Goal: Information Seeking & Learning: Learn about a topic

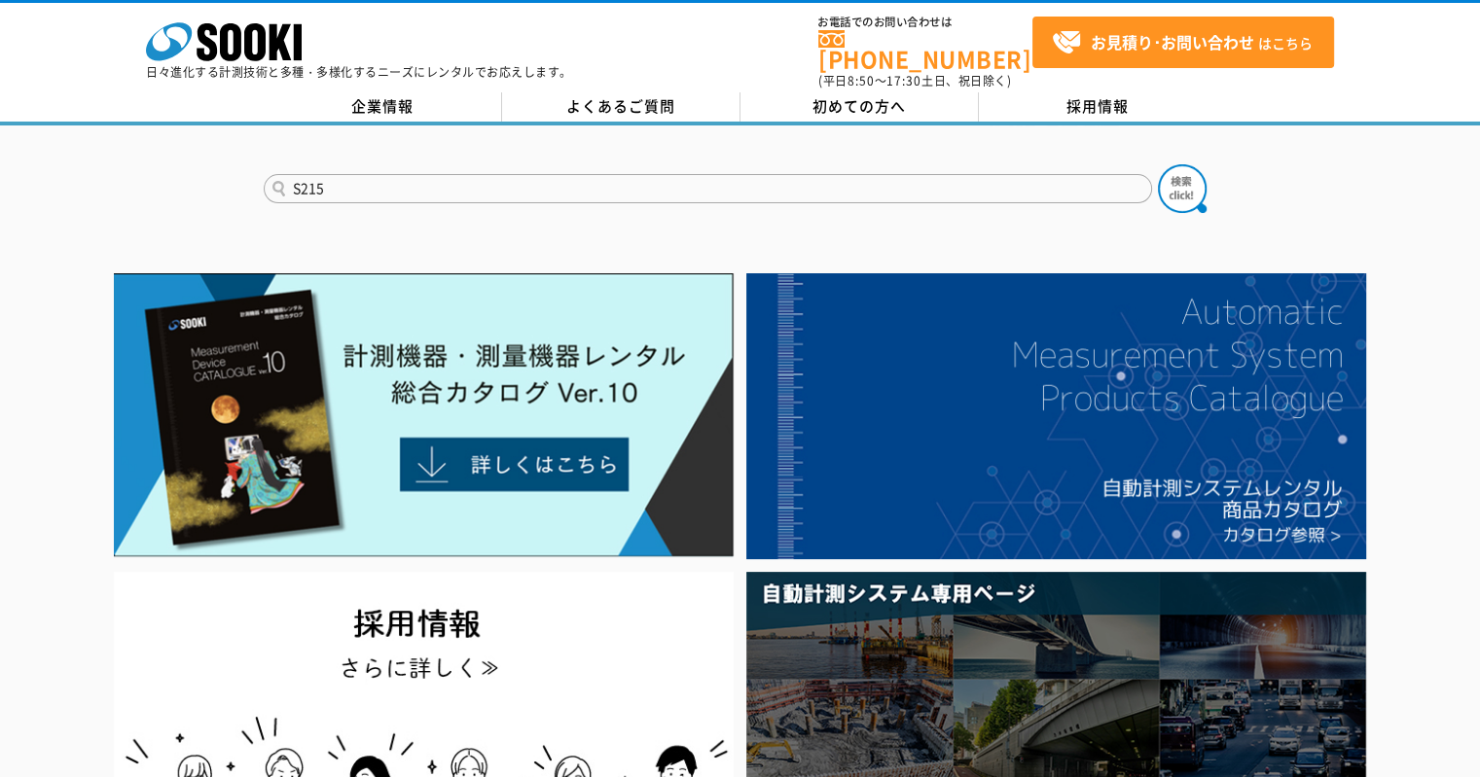
type input "S215"
click at [1158, 164] on button at bounding box center [1182, 188] width 49 height 49
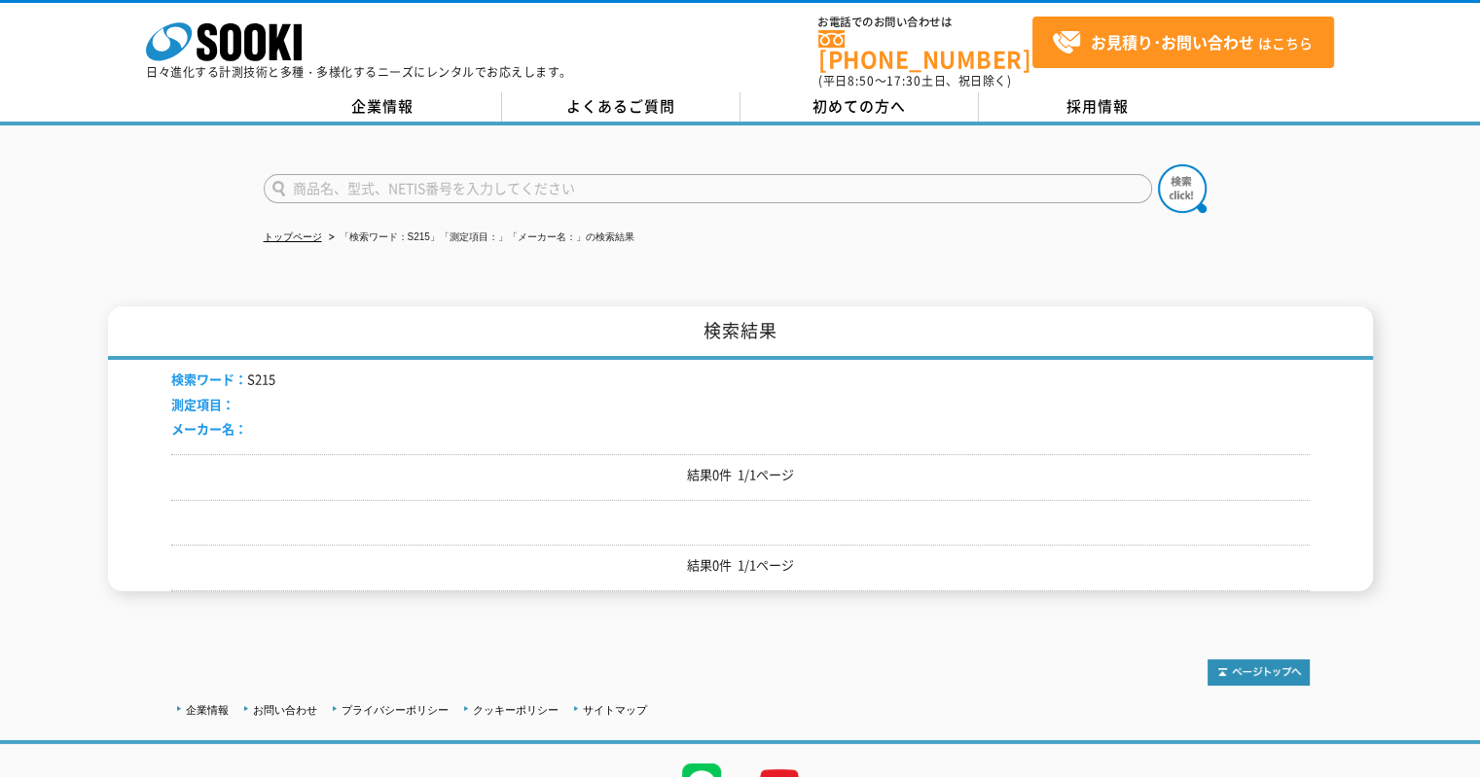
click at [424, 183] on input "text" at bounding box center [708, 188] width 888 height 29
type input "215"
click at [1158, 164] on button at bounding box center [1182, 188] width 49 height 49
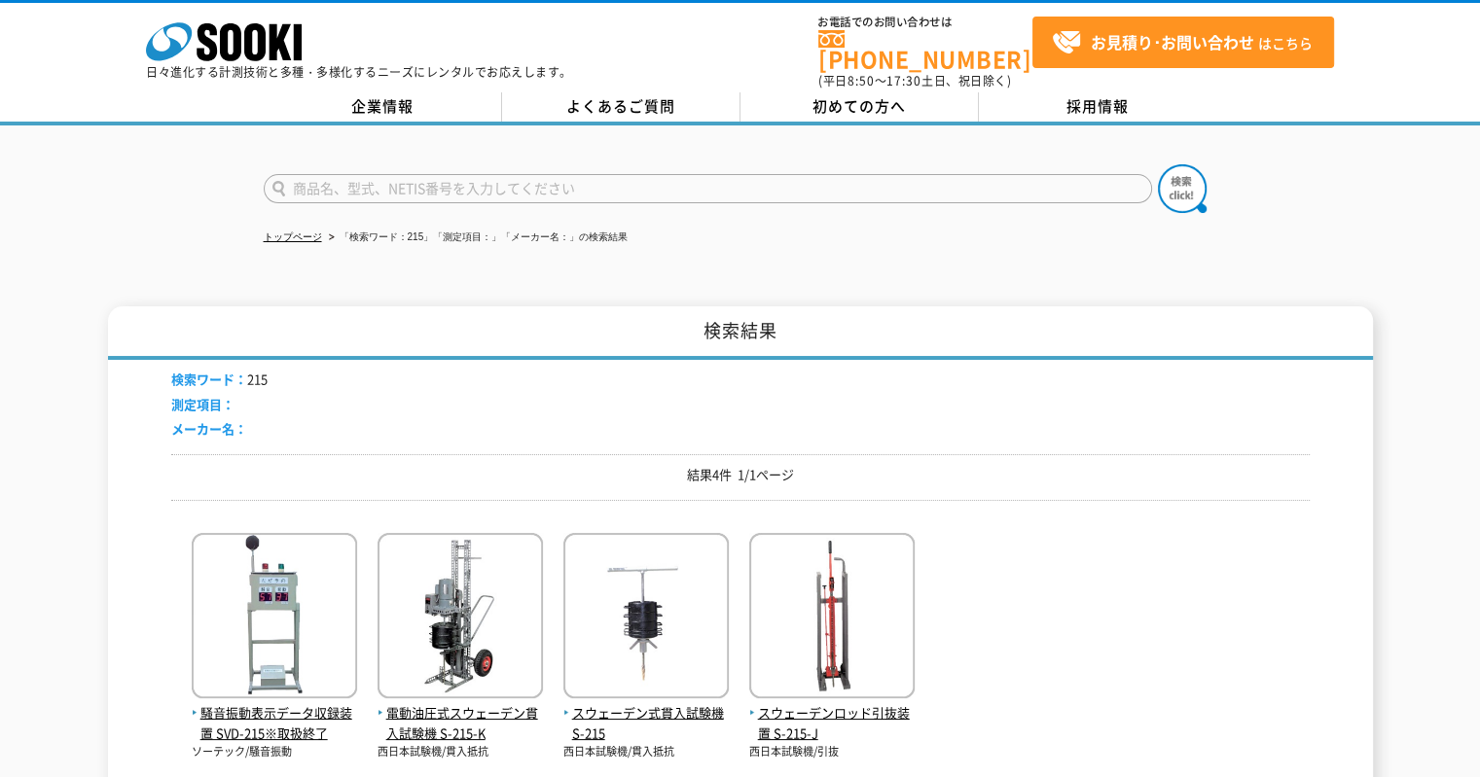
scroll to position [331, 0]
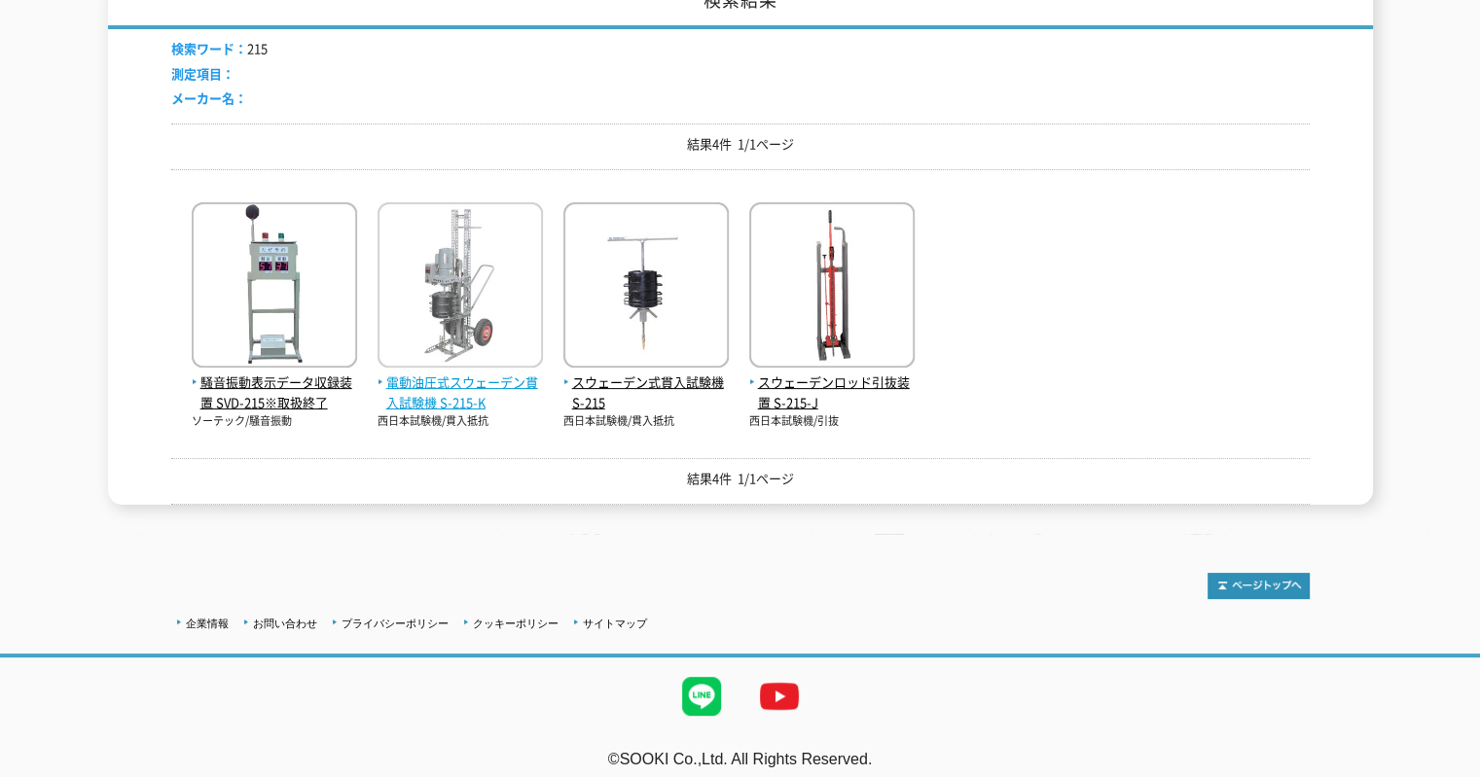
click at [480, 373] on span "電動油圧式スウェーデン貫入試験機 S-215-K" at bounding box center [460, 393] width 165 height 41
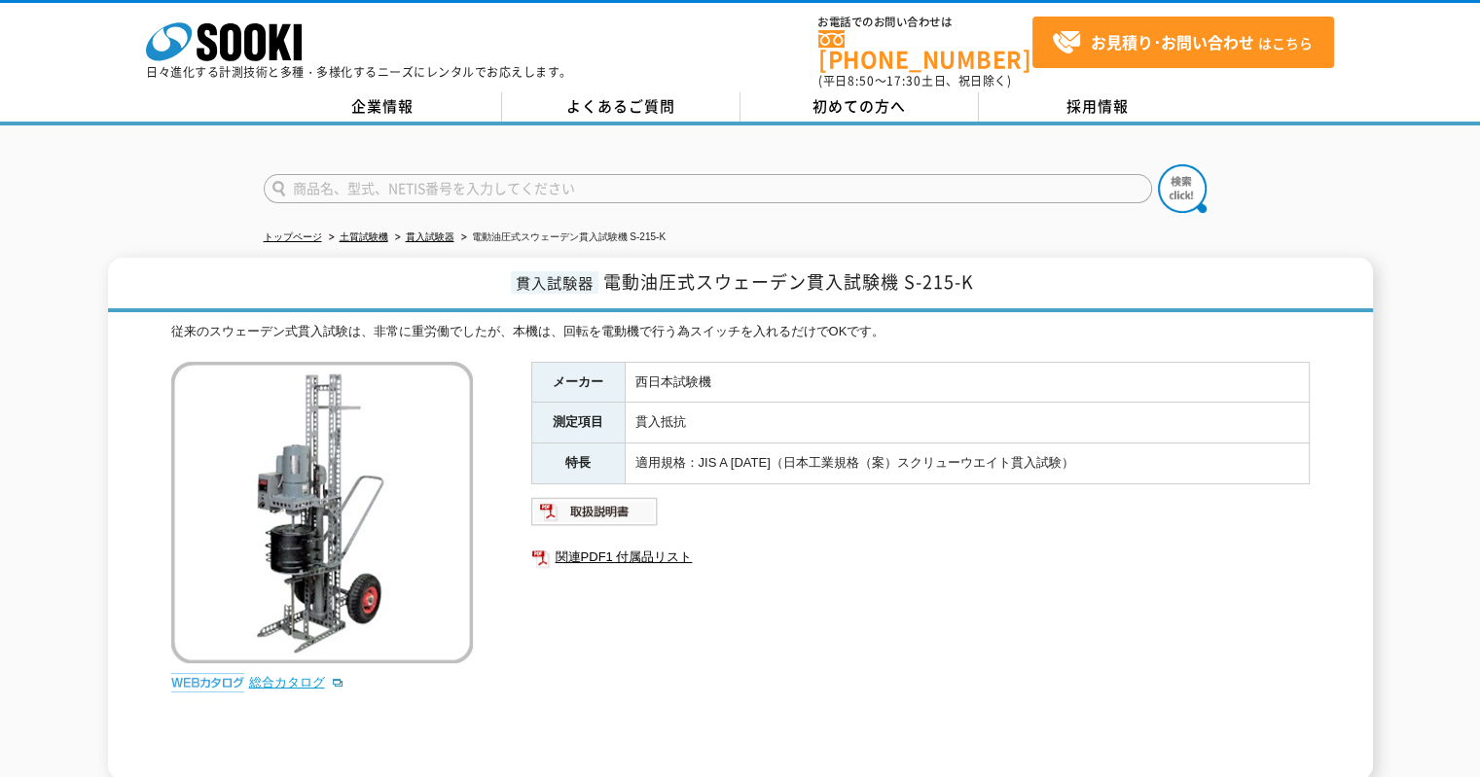
click at [288, 675] on link "総合カタログ" at bounding box center [296, 682] width 95 height 15
